Goal: Information Seeking & Learning: Learn about a topic

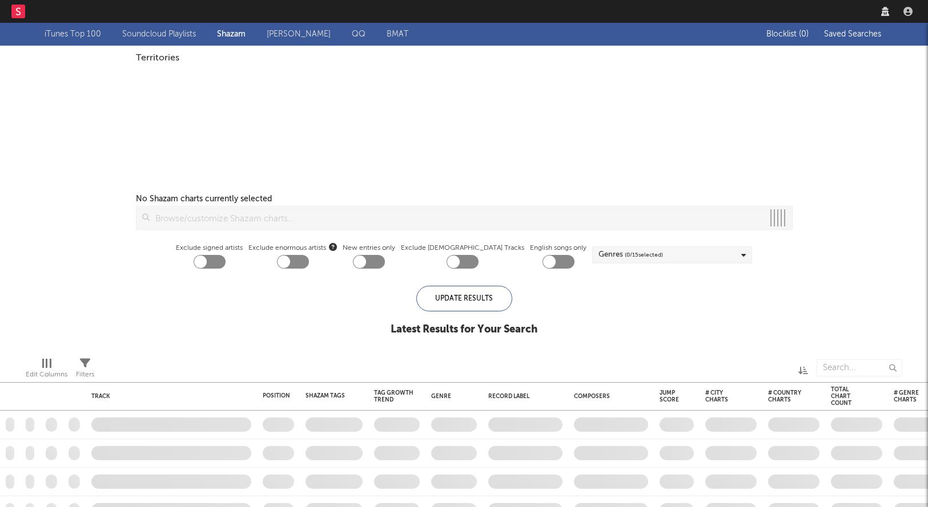
checkbox input "true"
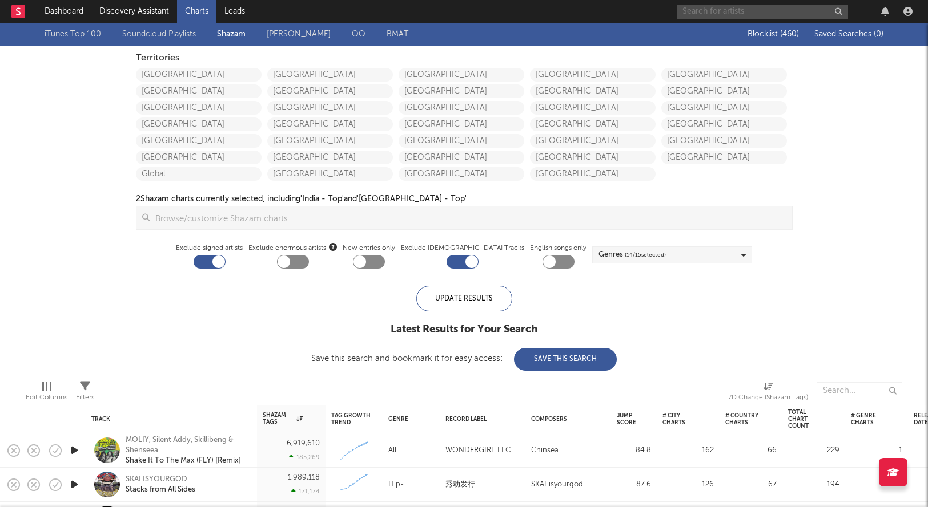
click at [721, 13] on input "text" at bounding box center [761, 12] width 171 height 14
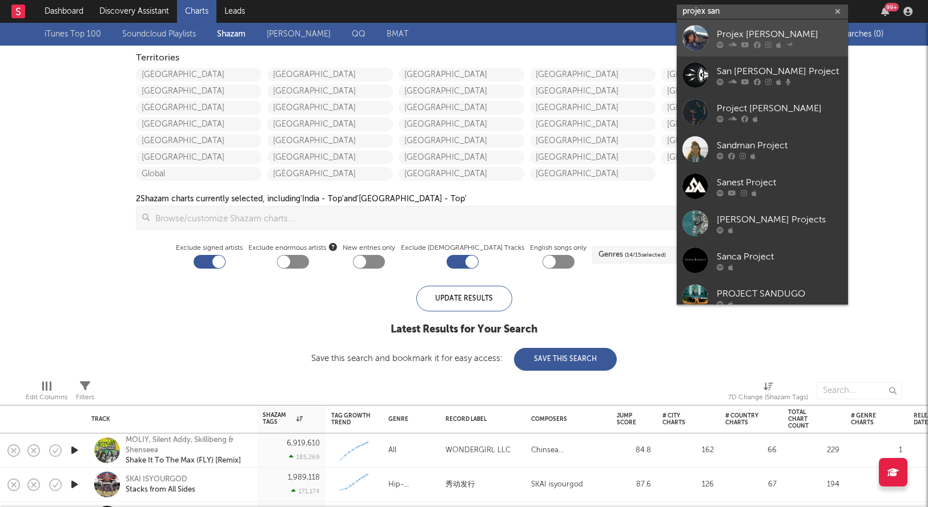
type input "projex san"
click at [795, 37] on div "Projex [PERSON_NAME]" at bounding box center [779, 34] width 126 height 14
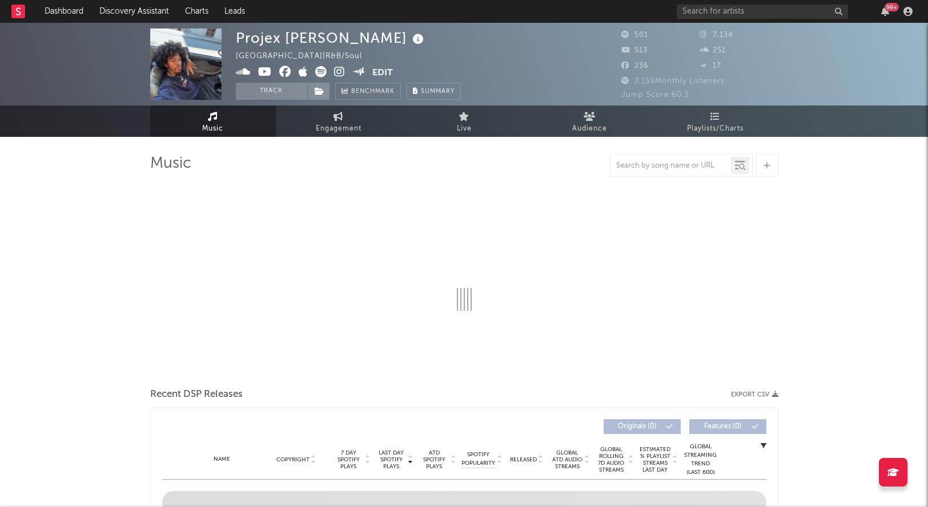
select select "1w"
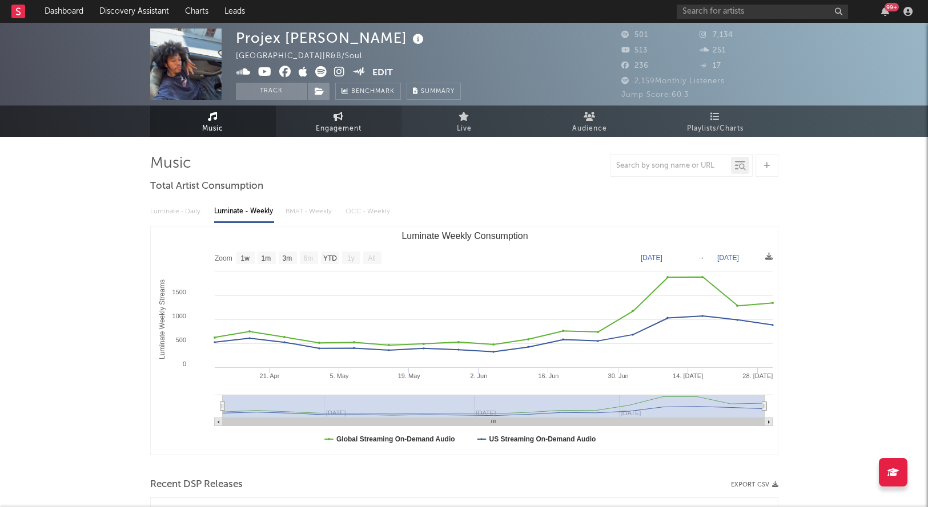
click at [341, 120] on icon at bounding box center [338, 116] width 10 height 9
select select "1w"
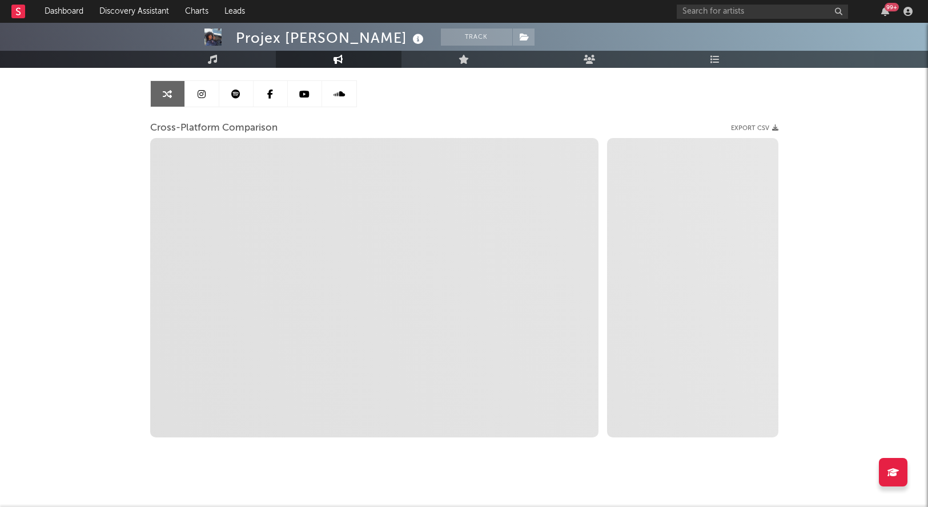
scroll to position [114, 0]
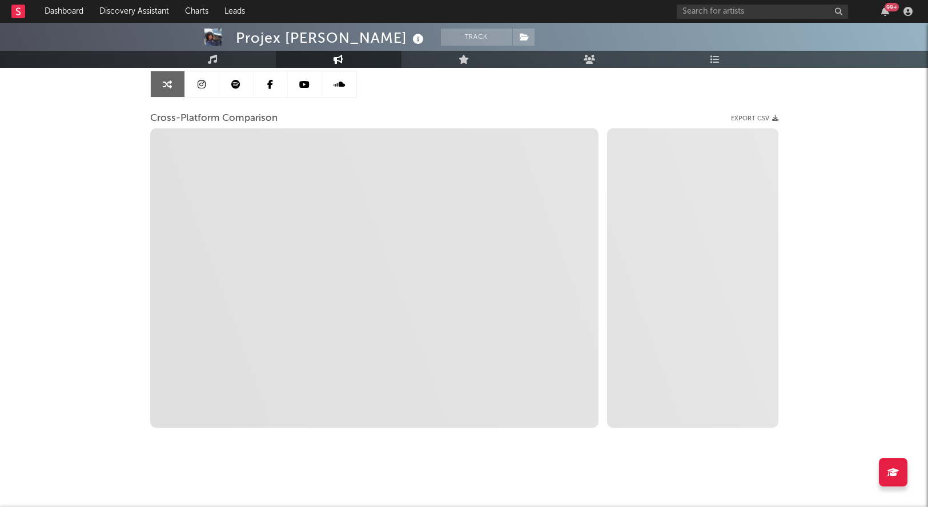
select select "1m"
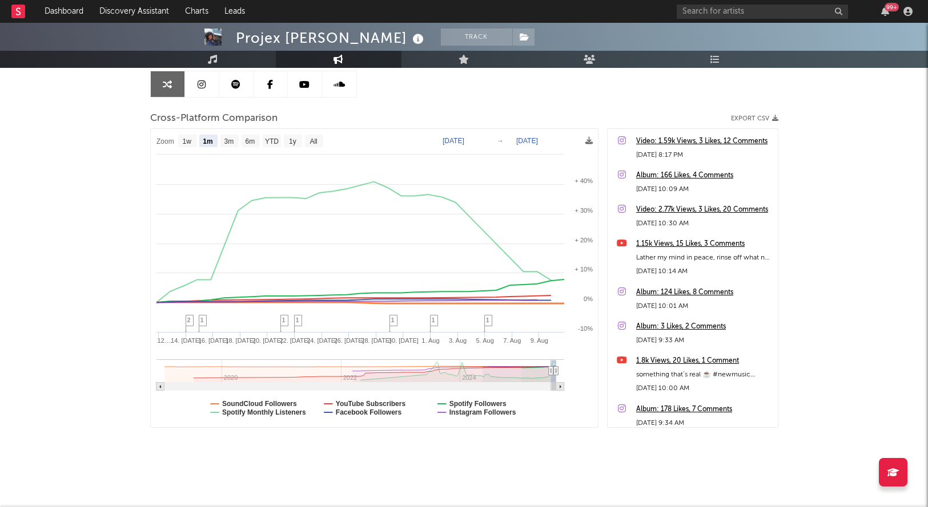
scroll to position [0, 0]
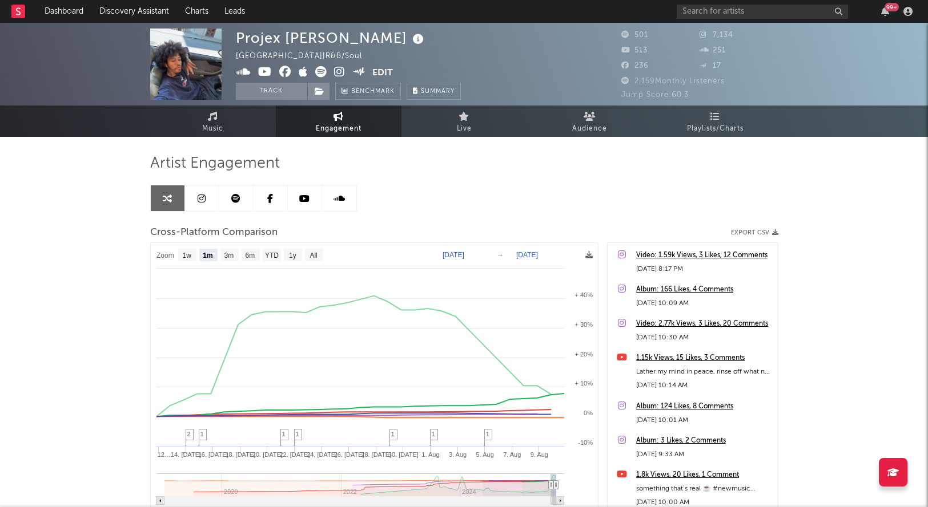
click at [324, 71] on icon at bounding box center [320, 71] width 11 height 11
